Goal: Transaction & Acquisition: Purchase product/service

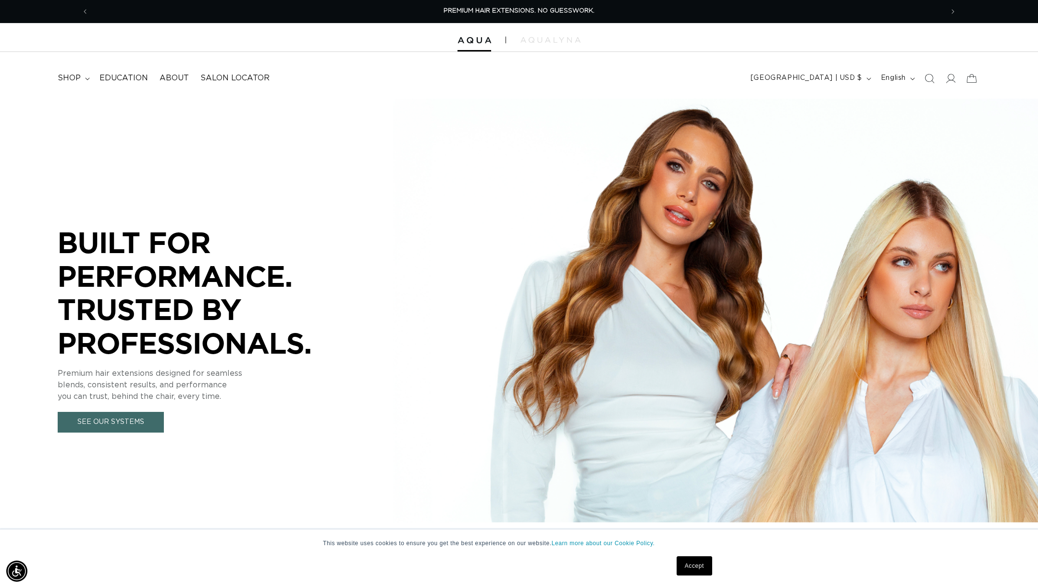
scroll to position [0, 854]
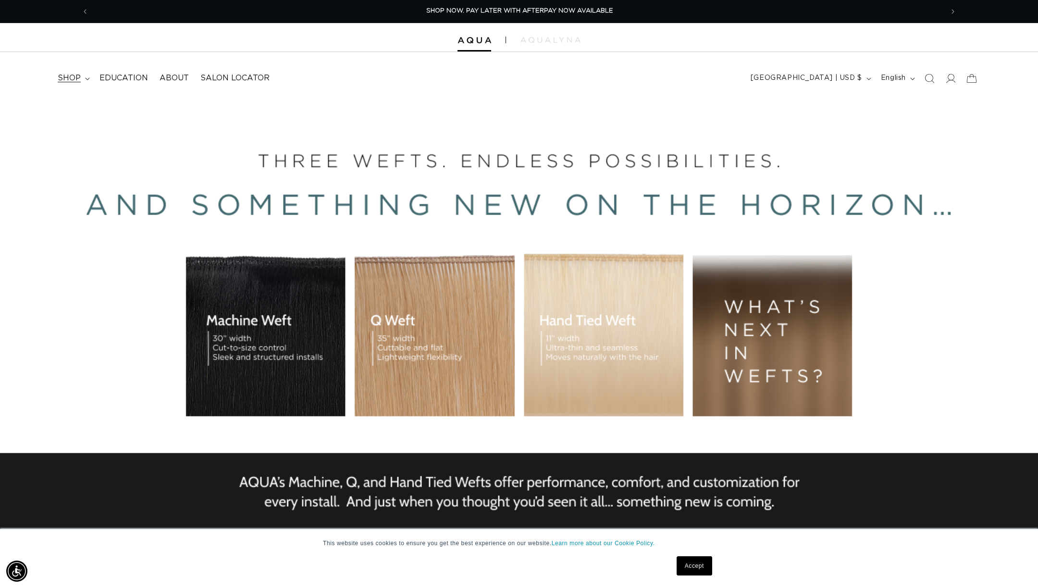
click at [72, 78] on span "shop" at bounding box center [69, 78] width 23 height 10
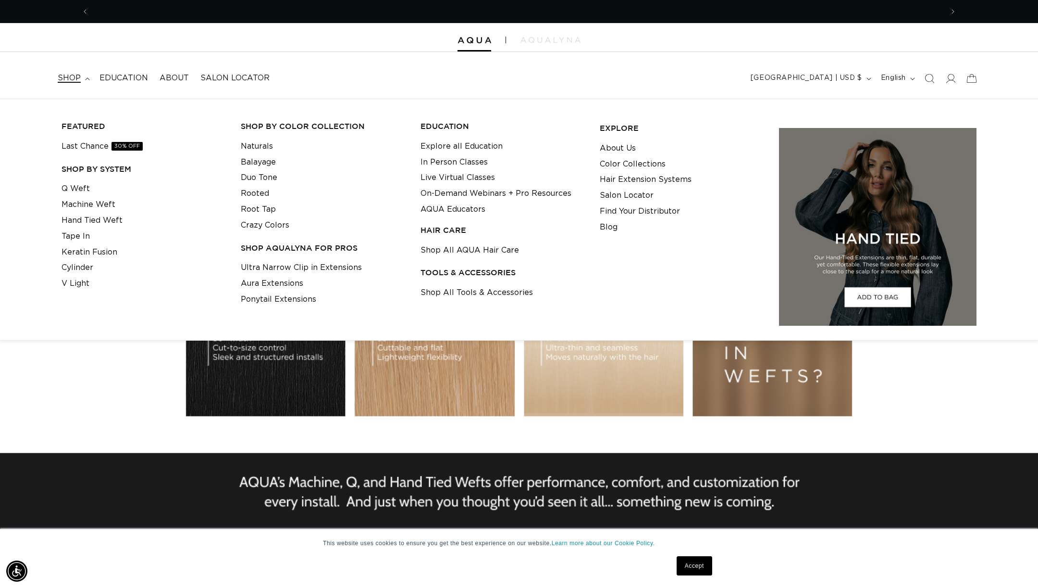
scroll to position [0, 1709]
click at [88, 250] on link "Keratin Fusion" at bounding box center [90, 252] width 56 height 16
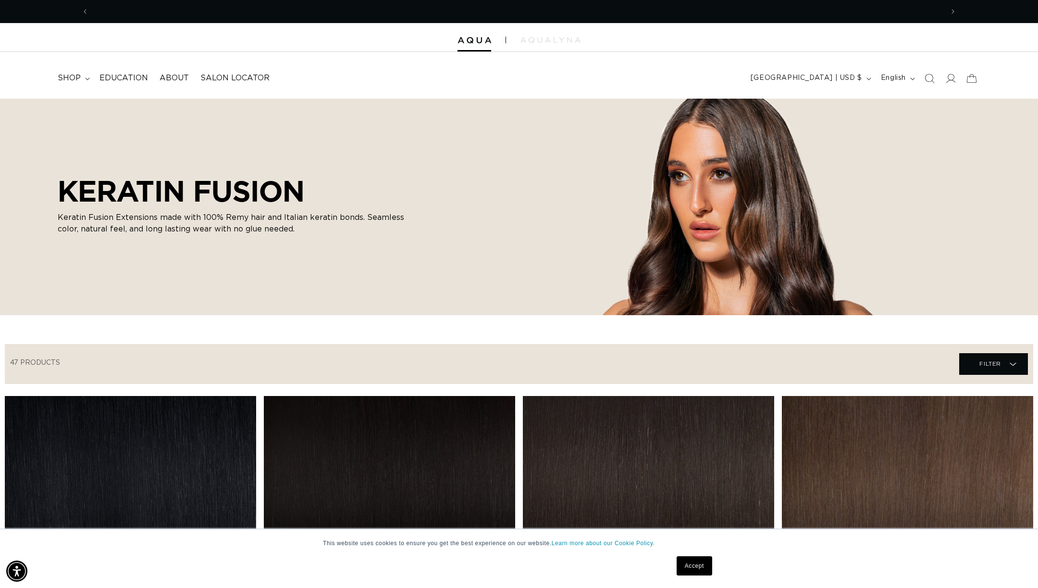
scroll to position [0, 854]
click at [930, 79] on icon "Search" at bounding box center [930, 78] width 10 height 10
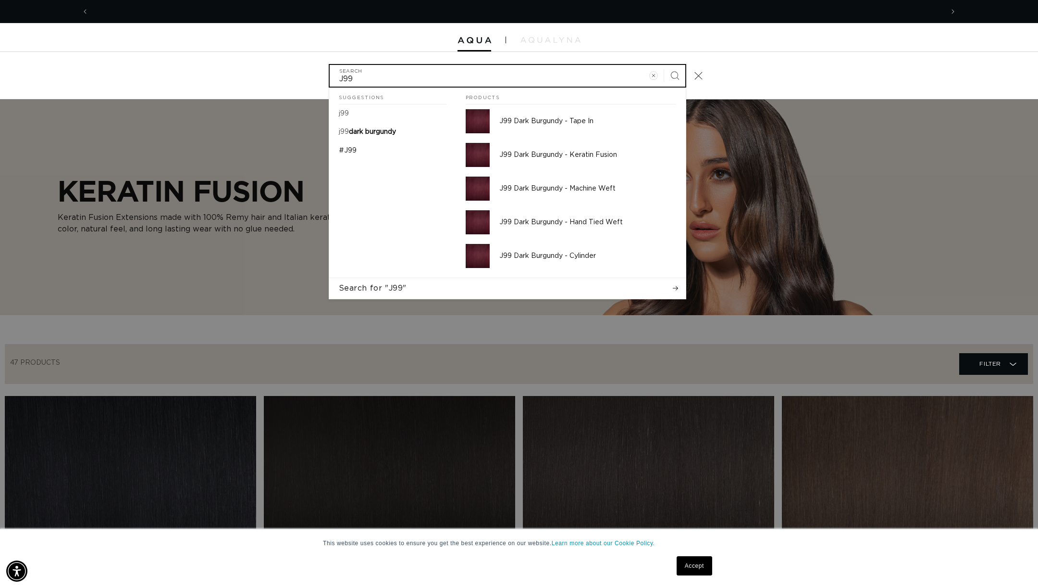
scroll to position [0, 0]
type input "J99"
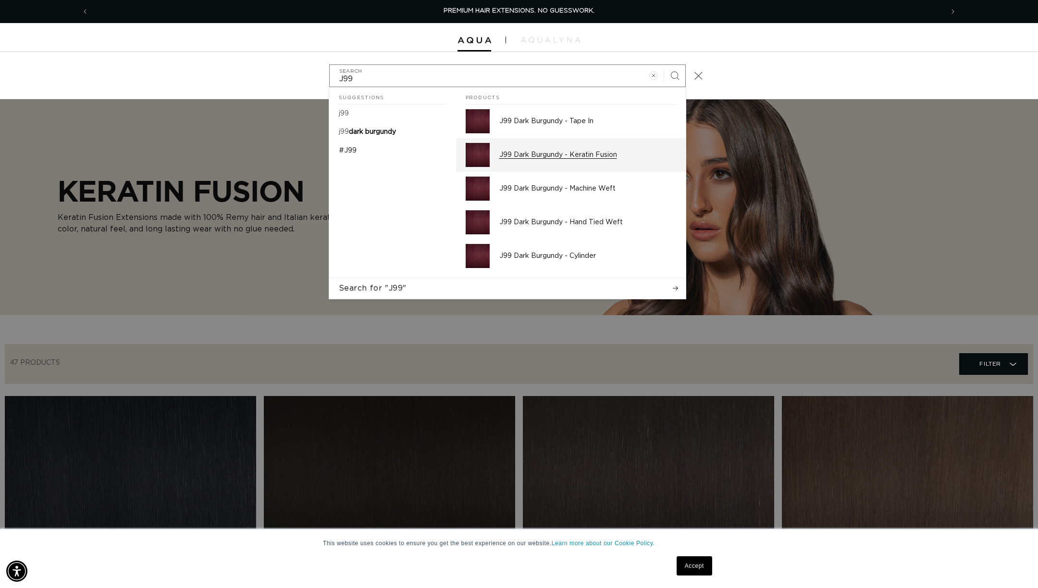
click at [600, 155] on p "J99 Dark Burgundy - Keratin Fusion" at bounding box center [588, 154] width 177 height 9
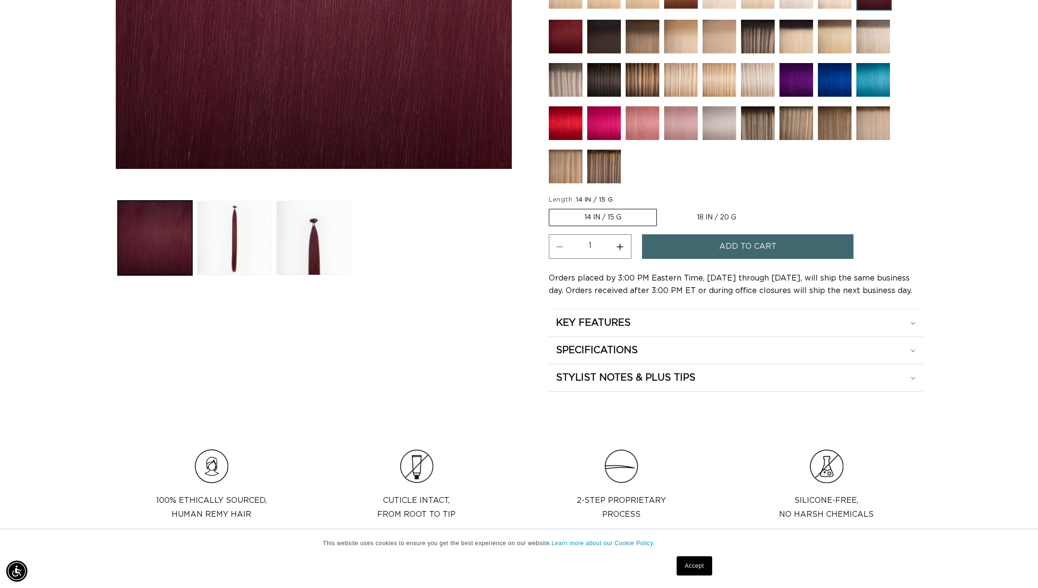
scroll to position [0, 854]
click at [231, 225] on button "Load image 2 in gallery view" at bounding box center [234, 237] width 75 height 75
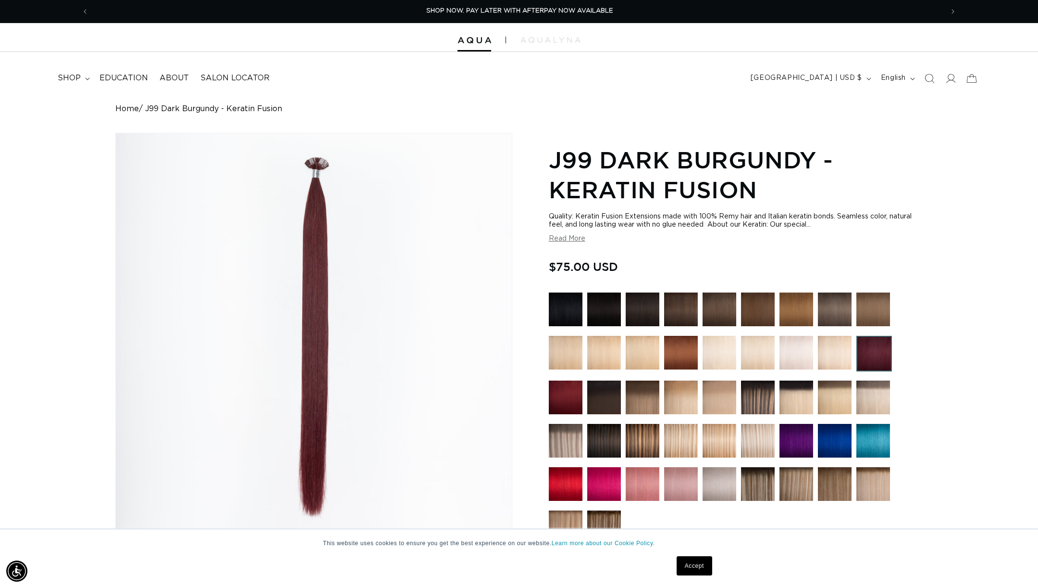
click at [642, 353] on img at bounding box center [643, 353] width 34 height 34
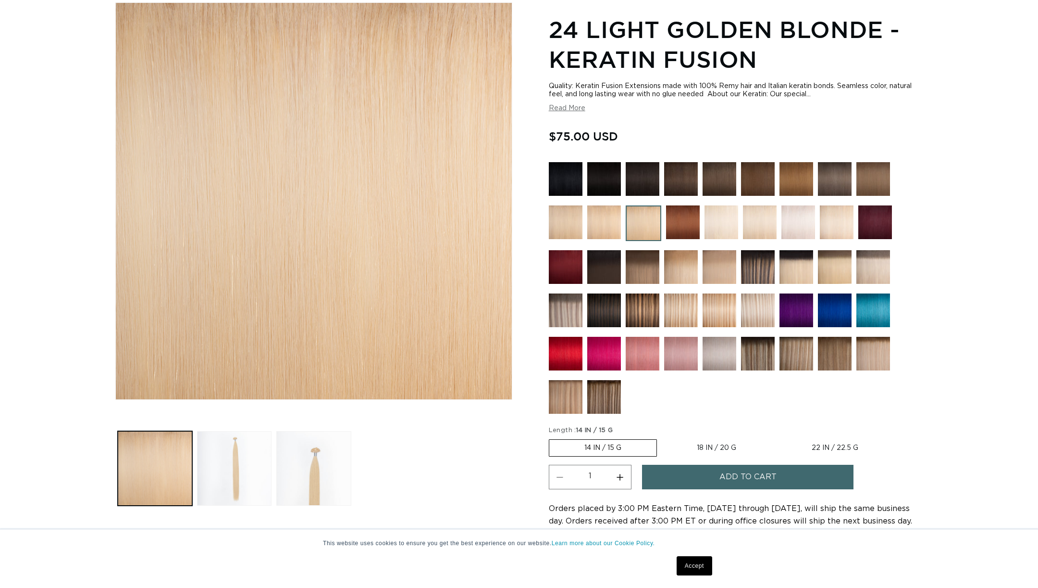
click at [565, 263] on img at bounding box center [566, 267] width 34 height 34
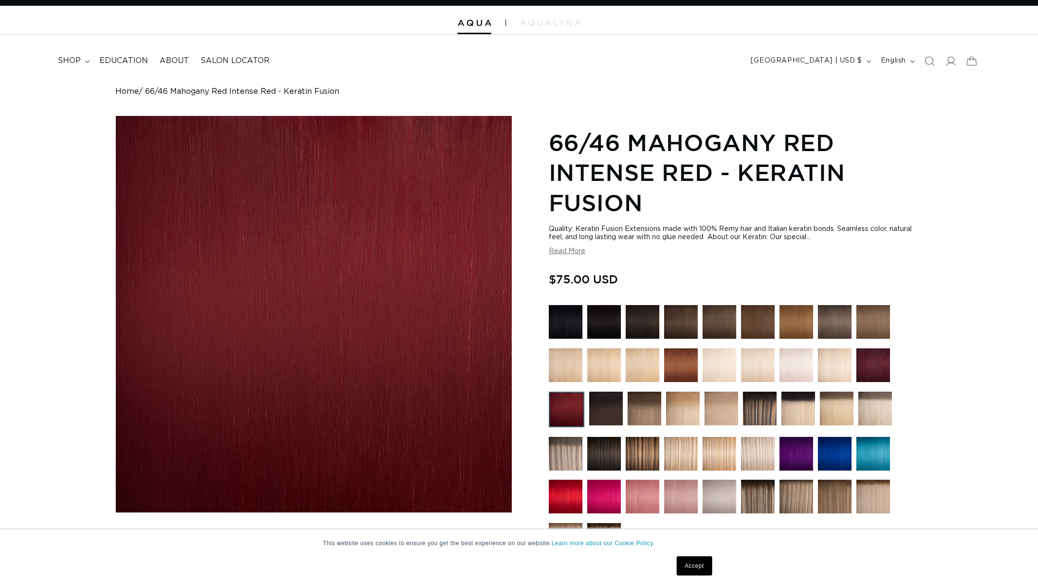
click at [877, 369] on img at bounding box center [874, 365] width 34 height 34
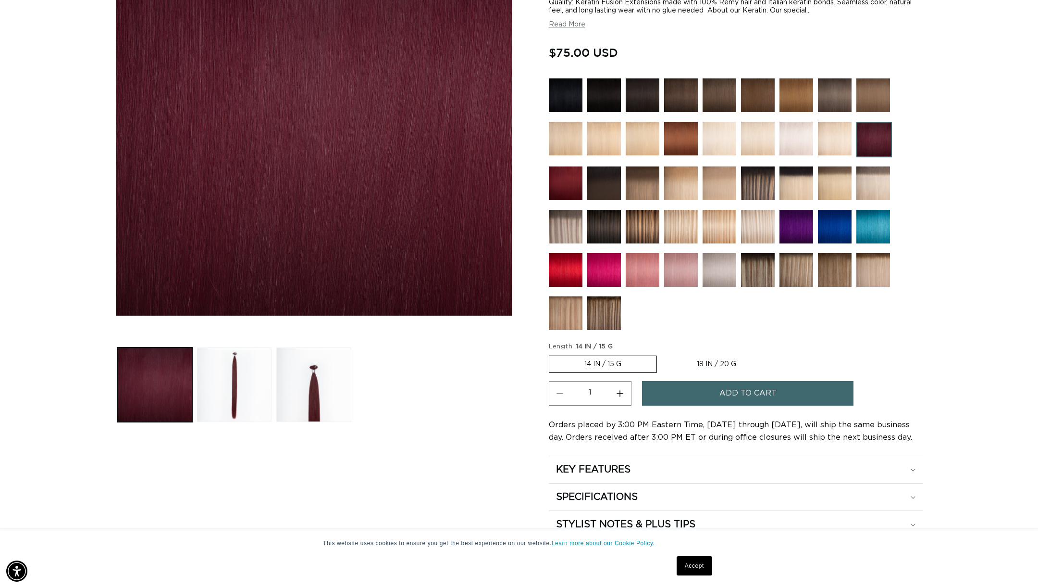
scroll to position [0, 1709]
click at [733, 393] on span "Add to cart" at bounding box center [748, 393] width 57 height 25
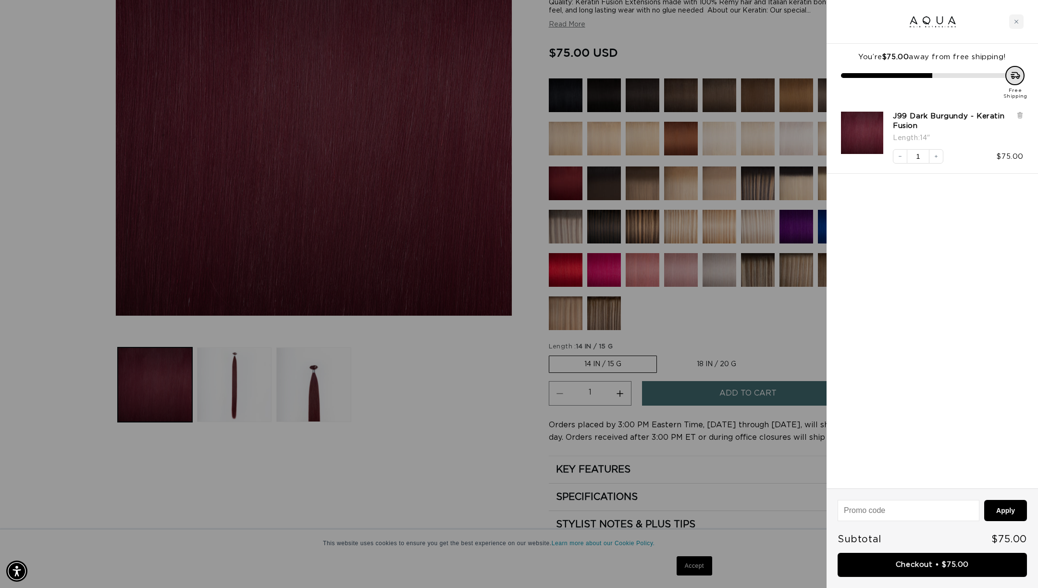
scroll to position [0, 0]
click at [918, 565] on link "Checkout • $75.00" at bounding box center [932, 564] width 189 height 25
